Goal: Information Seeking & Learning: Learn about a topic

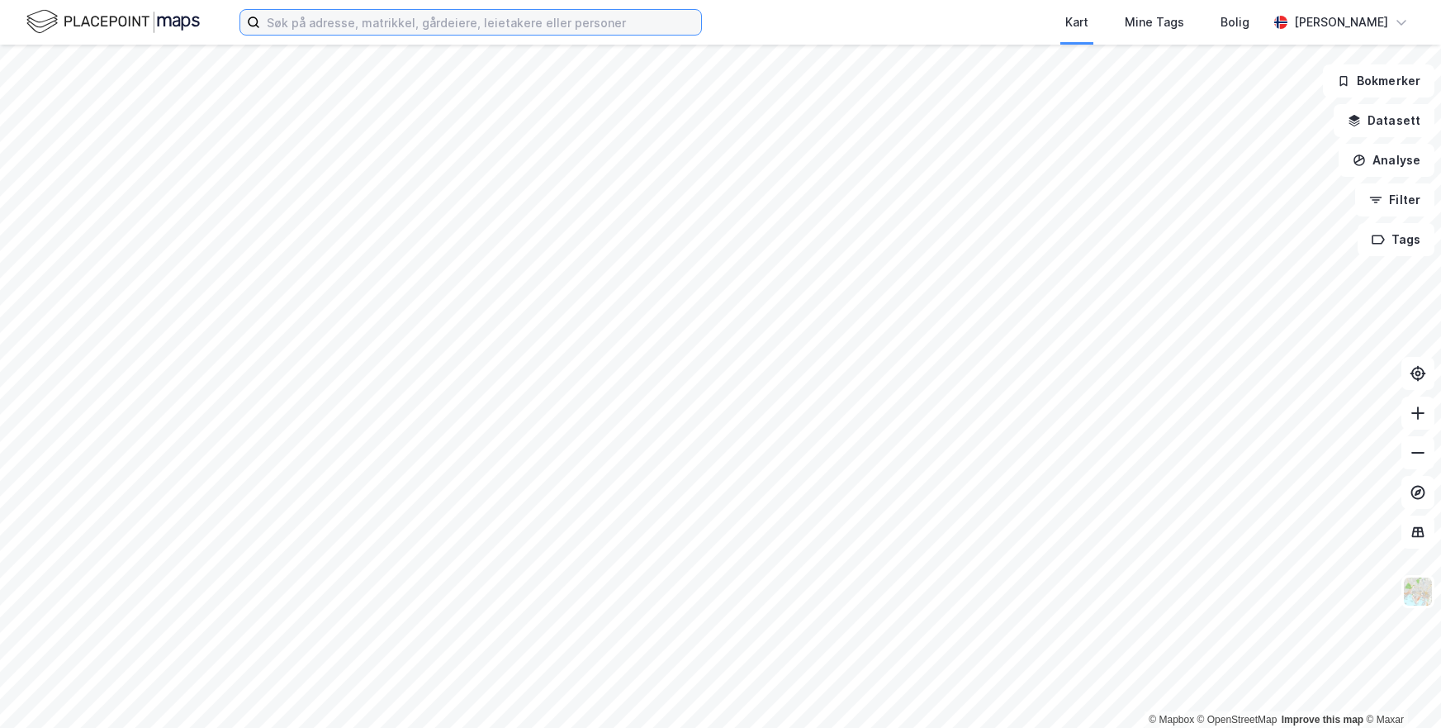
click at [347, 25] on input at bounding box center [480, 22] width 441 height 25
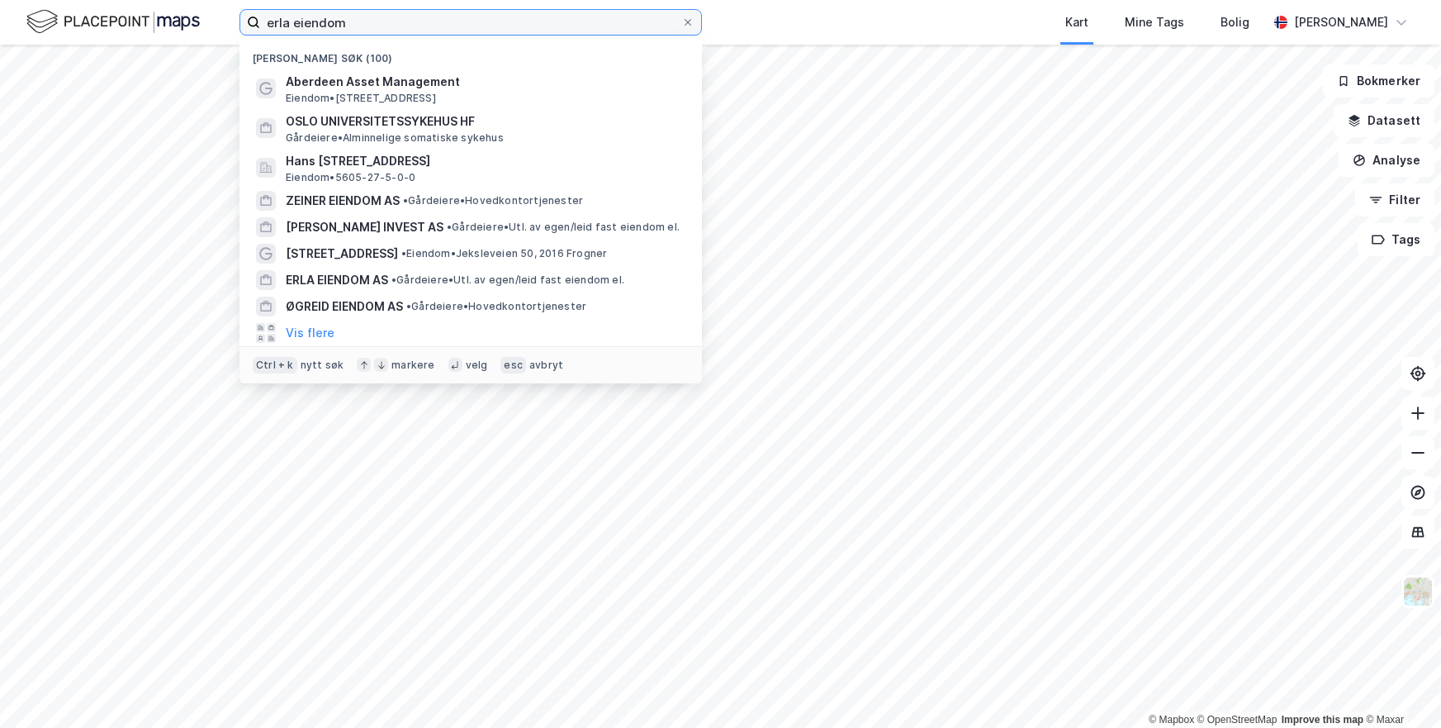
type input "erla eiendom"
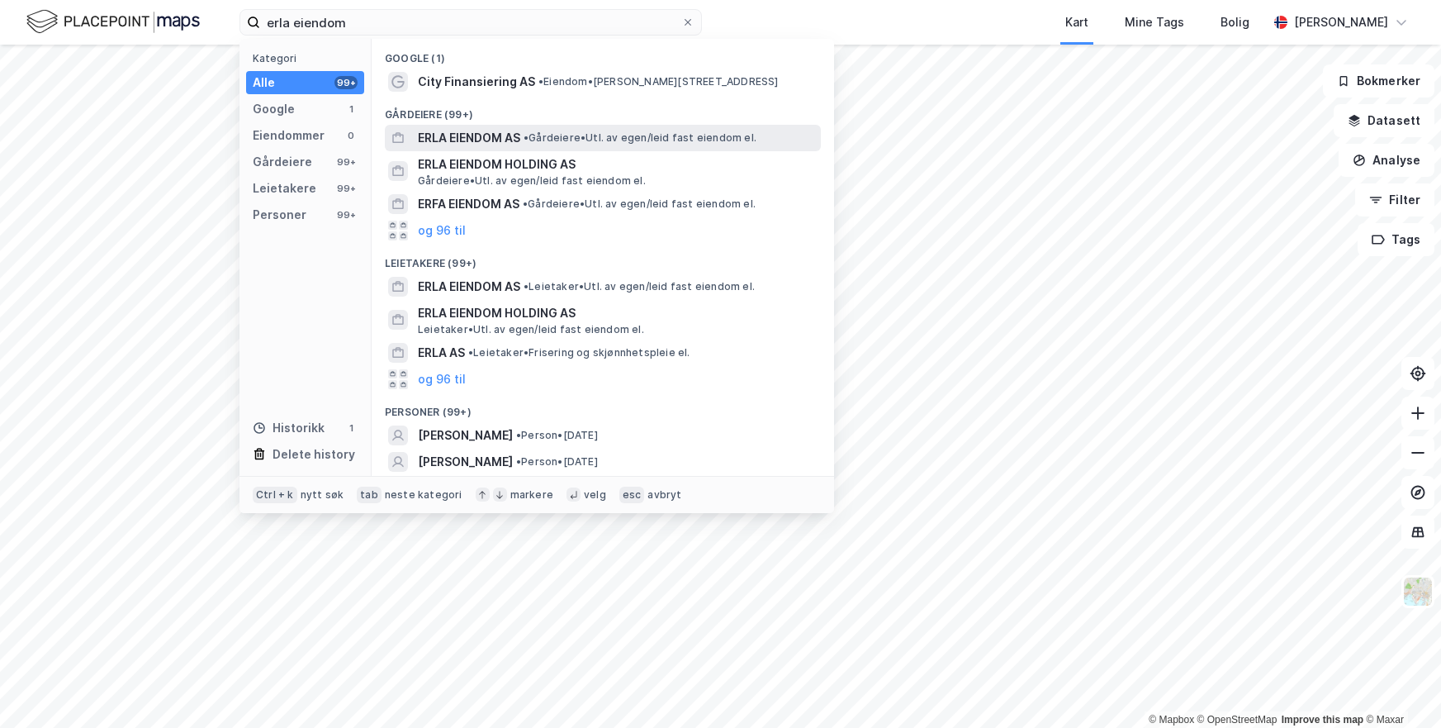
click at [470, 133] on span "ERLA EIENDOM AS" at bounding box center [469, 138] width 102 height 20
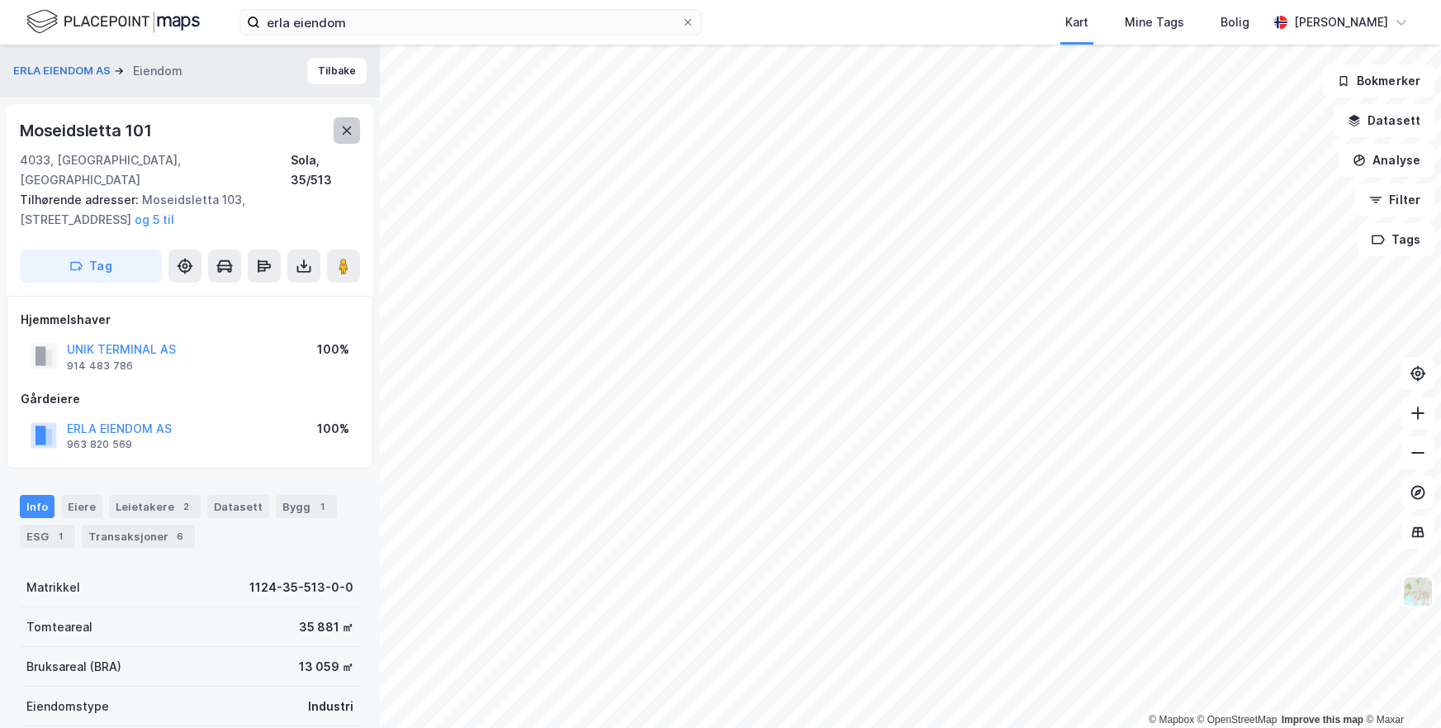
click at [341, 131] on icon at bounding box center [346, 130] width 13 height 13
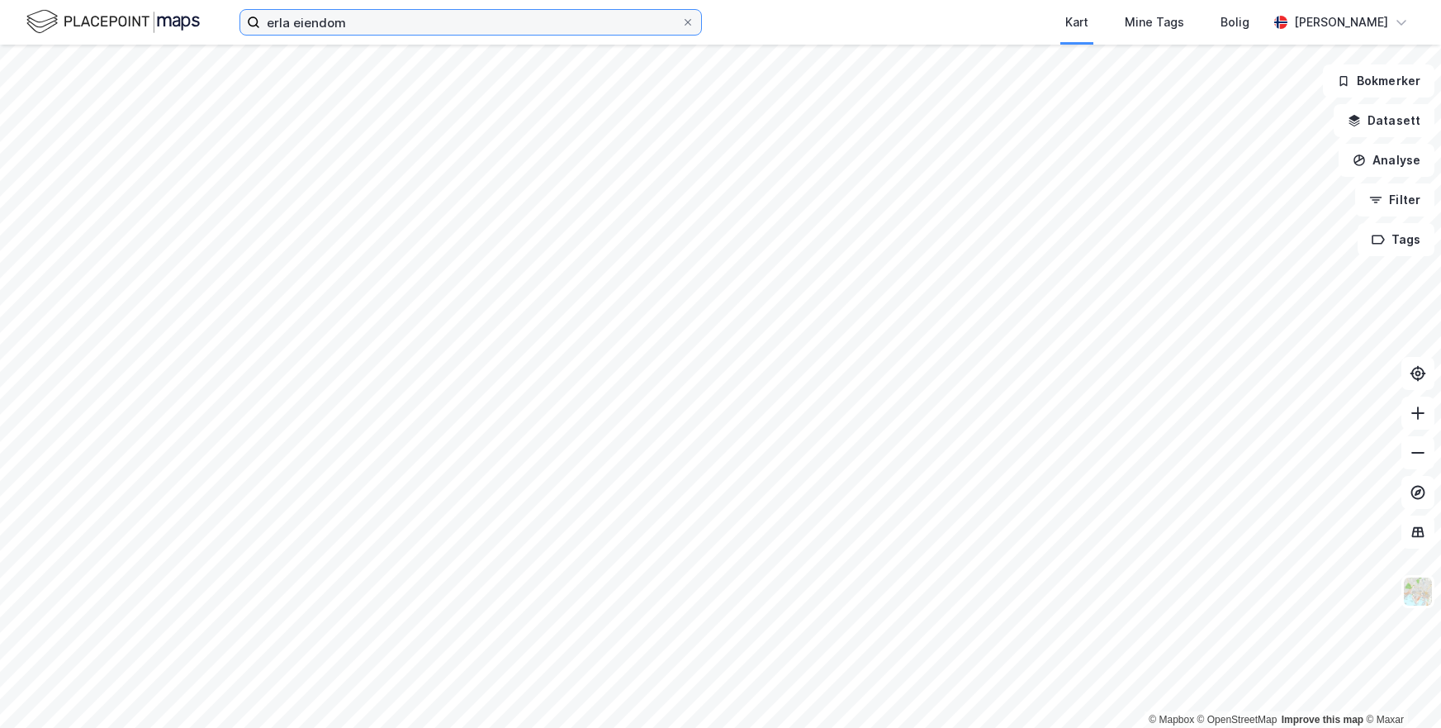
click at [370, 17] on input "erla eiendom" at bounding box center [470, 22] width 421 height 25
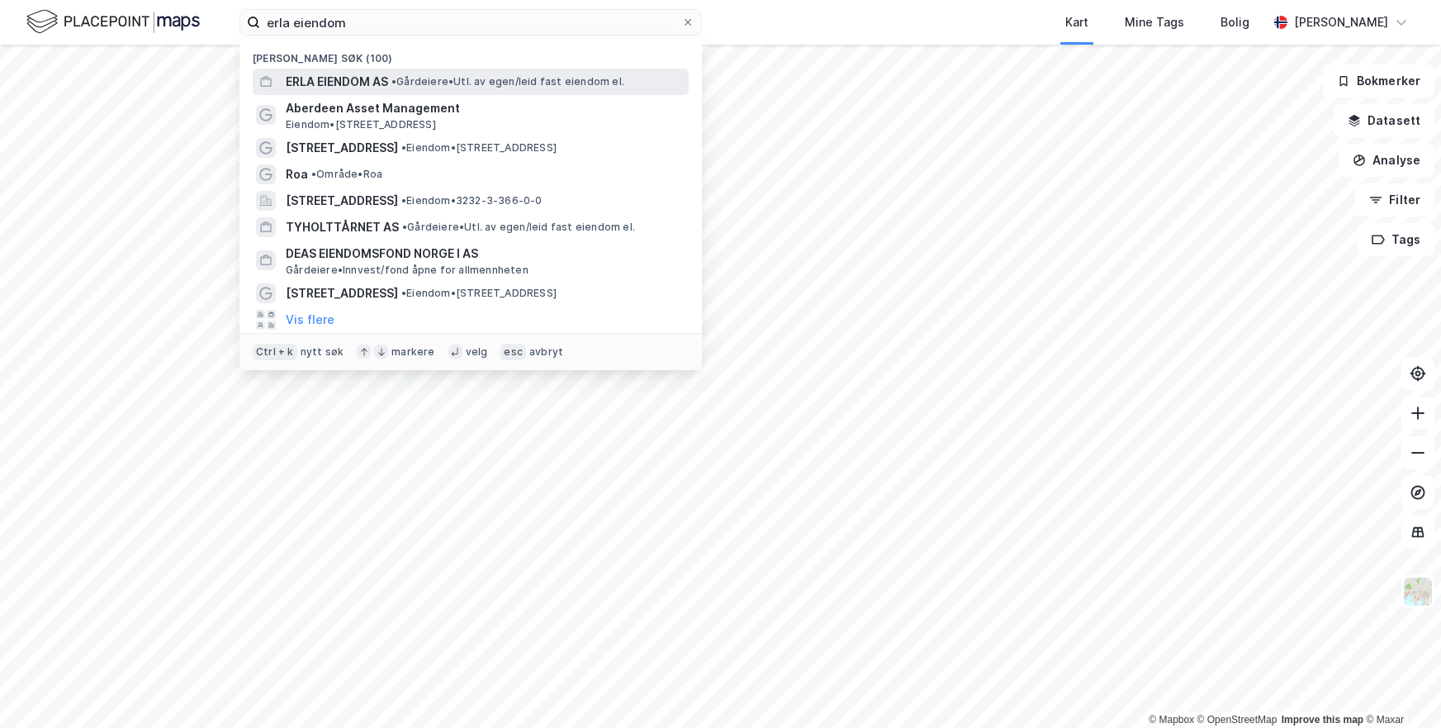
click at [367, 78] on span "ERLA EIENDOM AS" at bounding box center [337, 82] width 102 height 20
